Goal: Transaction & Acquisition: Subscribe to service/newsletter

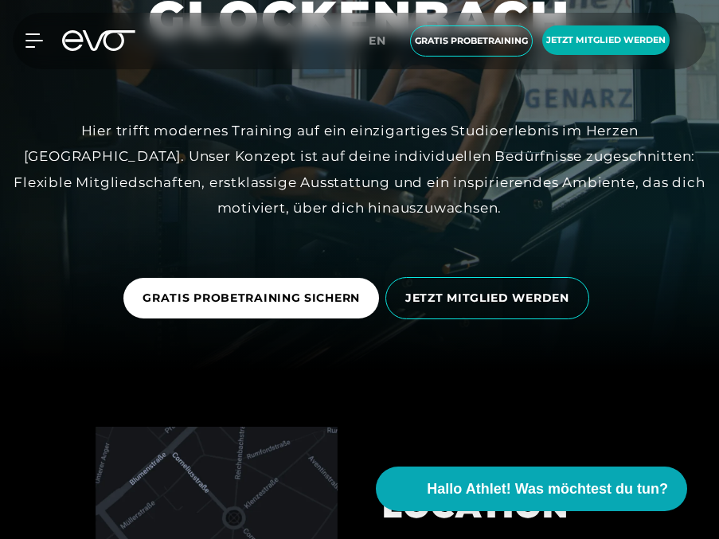
scroll to position [205, 0]
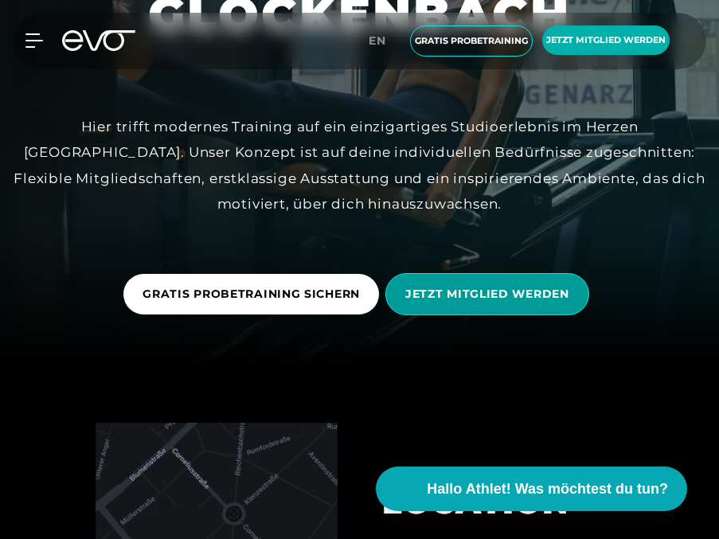
click at [557, 283] on span "JETZT MITGLIED WERDEN" at bounding box center [487, 294] width 204 height 42
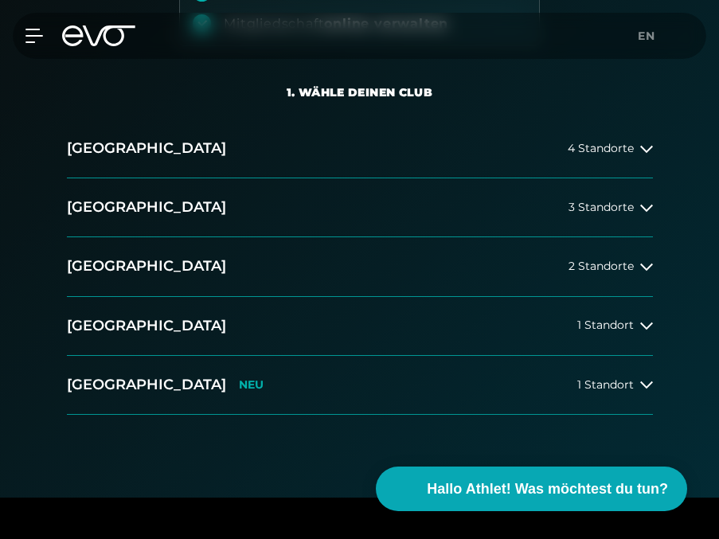
scroll to position [310, 0]
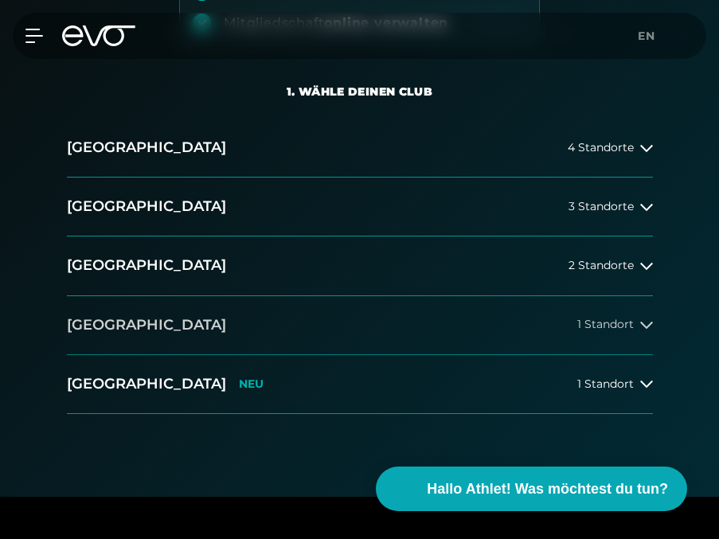
click at [652, 330] on icon at bounding box center [646, 324] width 13 height 13
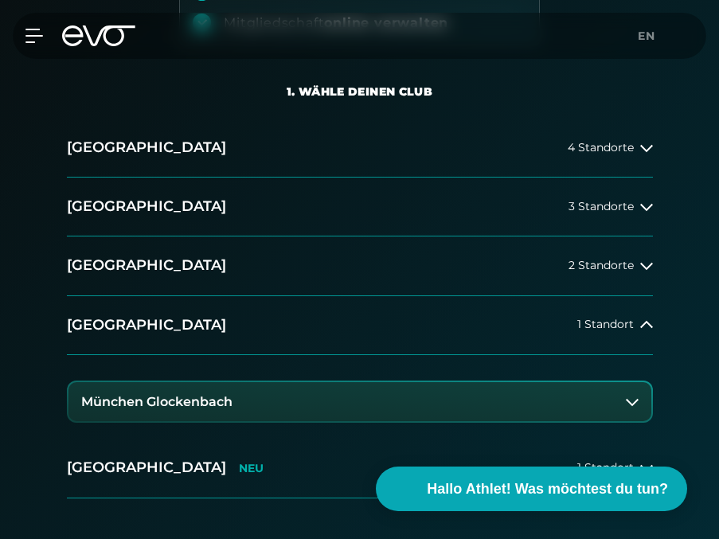
click at [534, 404] on button "München Glockenbach" at bounding box center [359, 402] width 583 height 40
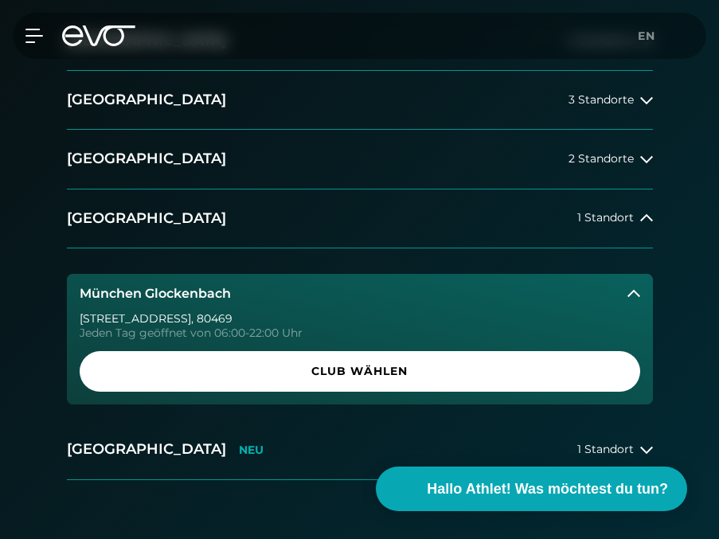
scroll to position [421, 0]
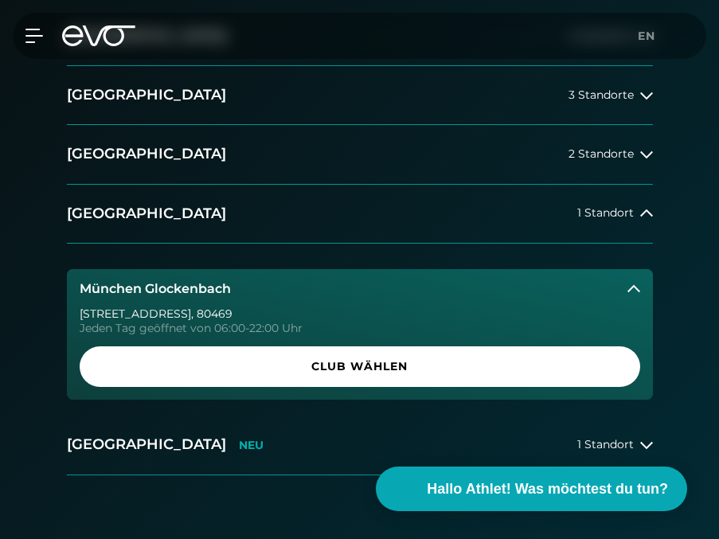
click at [516, 400] on div "München [STREET_ADDRESS] Tag geöffnet von 06:00-22:00 Uhr Club wählen" at bounding box center [360, 330] width 586 height 173
click at [513, 393] on div "[STREET_ADDRESS] Tag geöffnet von 06:00-22:00 Uhr Club wählen" at bounding box center [360, 354] width 586 height 92
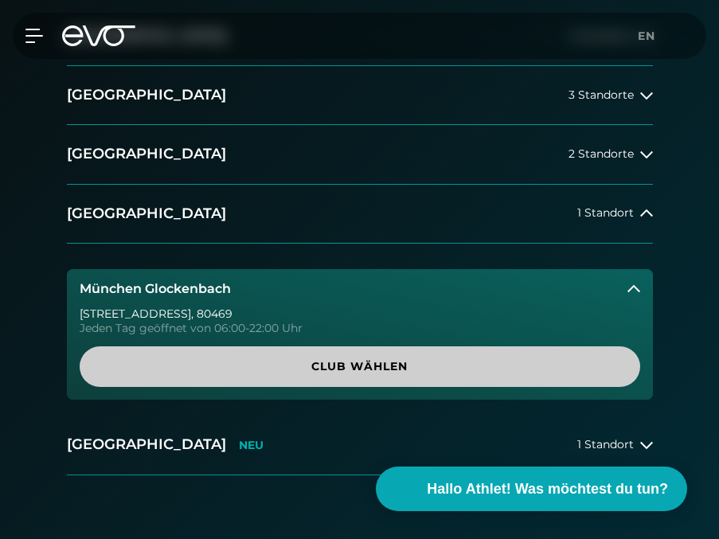
click at [502, 380] on span "Club wählen" at bounding box center [360, 366] width 560 height 41
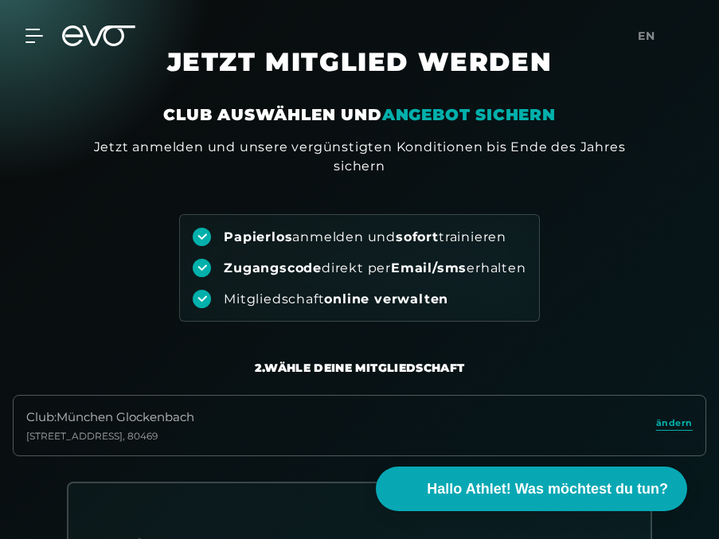
scroll to position [14, 0]
